Goal: Information Seeking & Learning: Learn about a topic

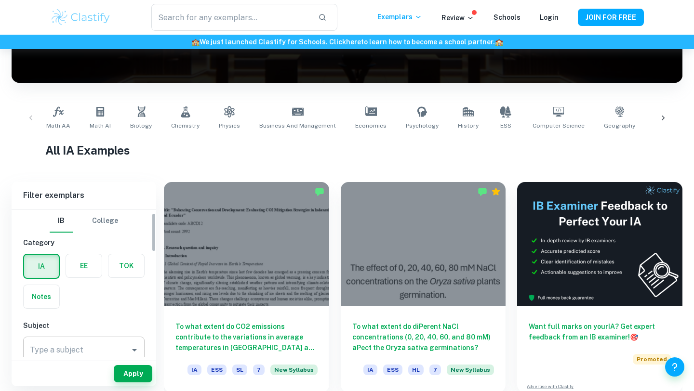
scroll to position [61, 0]
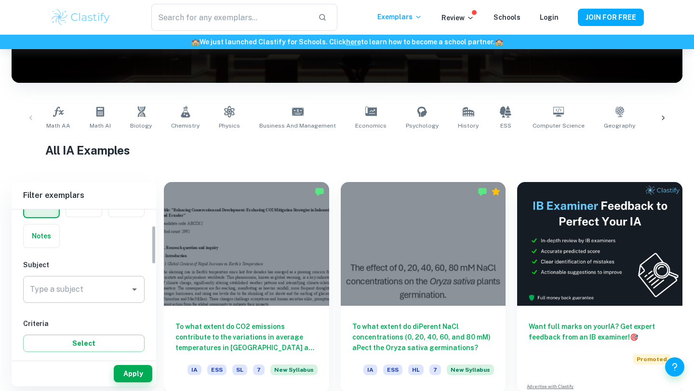
click at [83, 290] on input "Type a subject" at bounding box center [76, 289] width 98 height 18
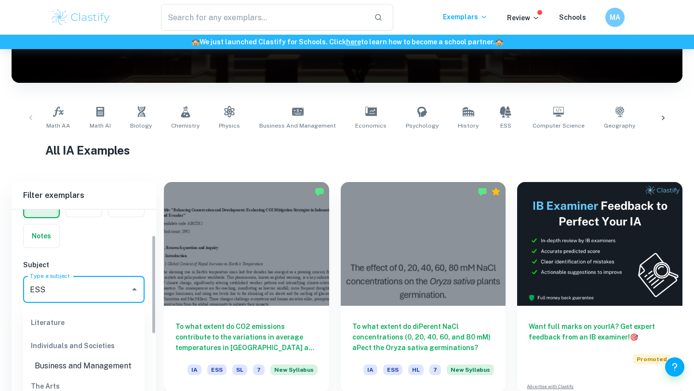
scroll to position [230, 0]
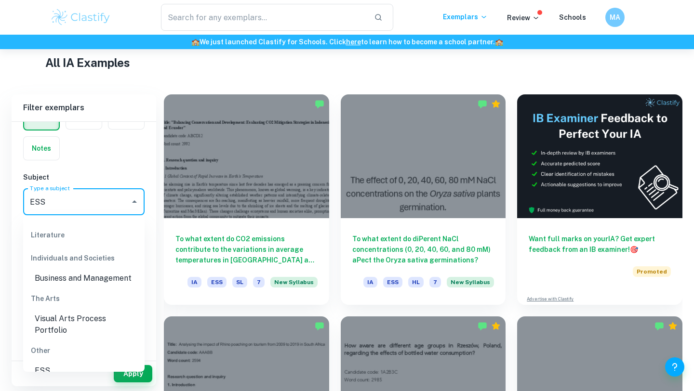
click at [48, 363] on li "ESS" at bounding box center [83, 370] width 121 height 17
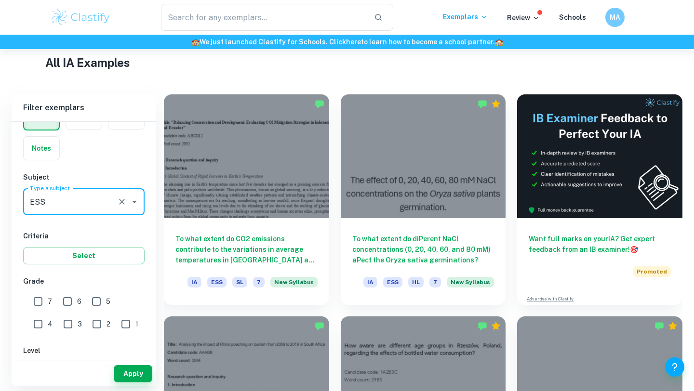
type input "ESS"
click at [37, 302] on input "7" at bounding box center [37, 301] width 19 height 19
checkbox input "true"
click at [95, 252] on button "Select" at bounding box center [83, 255] width 121 height 17
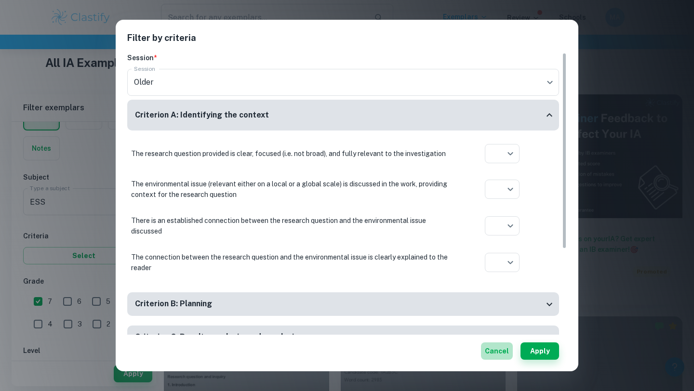
click at [502, 353] on button "Cancel" at bounding box center [497, 350] width 32 height 17
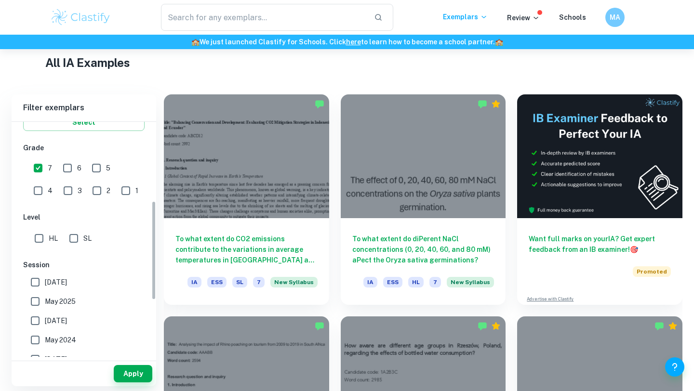
scroll to position [201, 0]
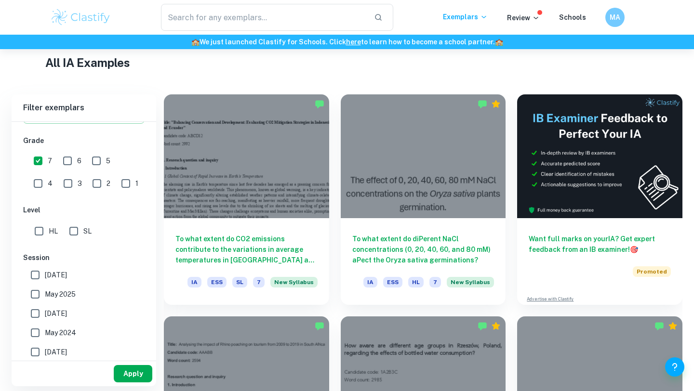
click at [147, 378] on button "Apply" at bounding box center [133, 373] width 39 height 17
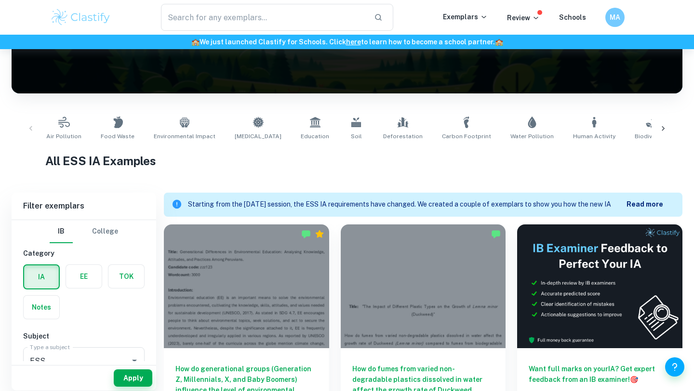
scroll to position [136, 0]
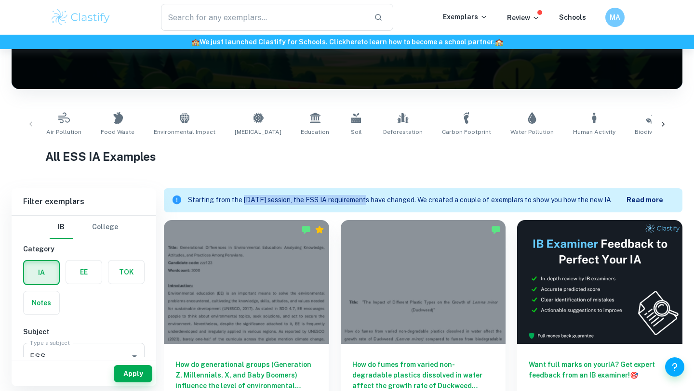
drag, startPoint x: 246, startPoint y: 201, endPoint x: 368, endPoint y: 197, distance: 122.4
click at [368, 197] on p "Starting from the [DATE] session, the ESS IA requirements have changed. We crea…" at bounding box center [407, 200] width 438 height 11
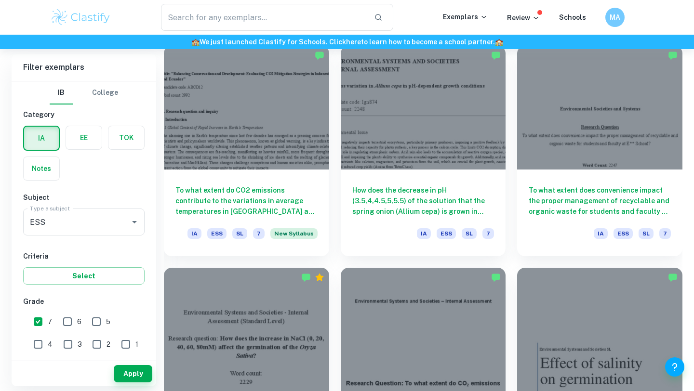
scroll to position [655, 0]
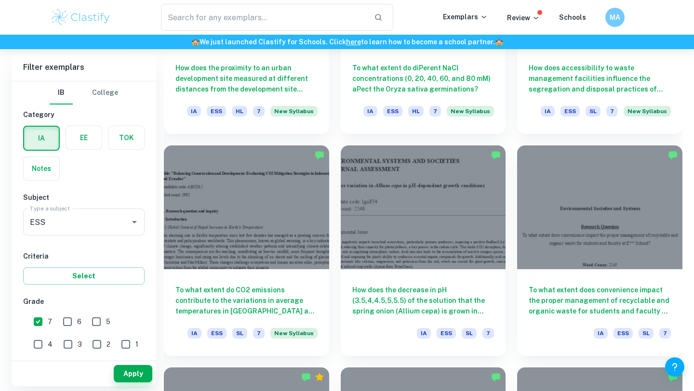
click at [338, 308] on div "How does the decrease in pH (3.5,4,4.5,5,5.5) of the solution that the spring o…" at bounding box center [417, 245] width 177 height 222
